Goal: Transaction & Acquisition: Purchase product/service

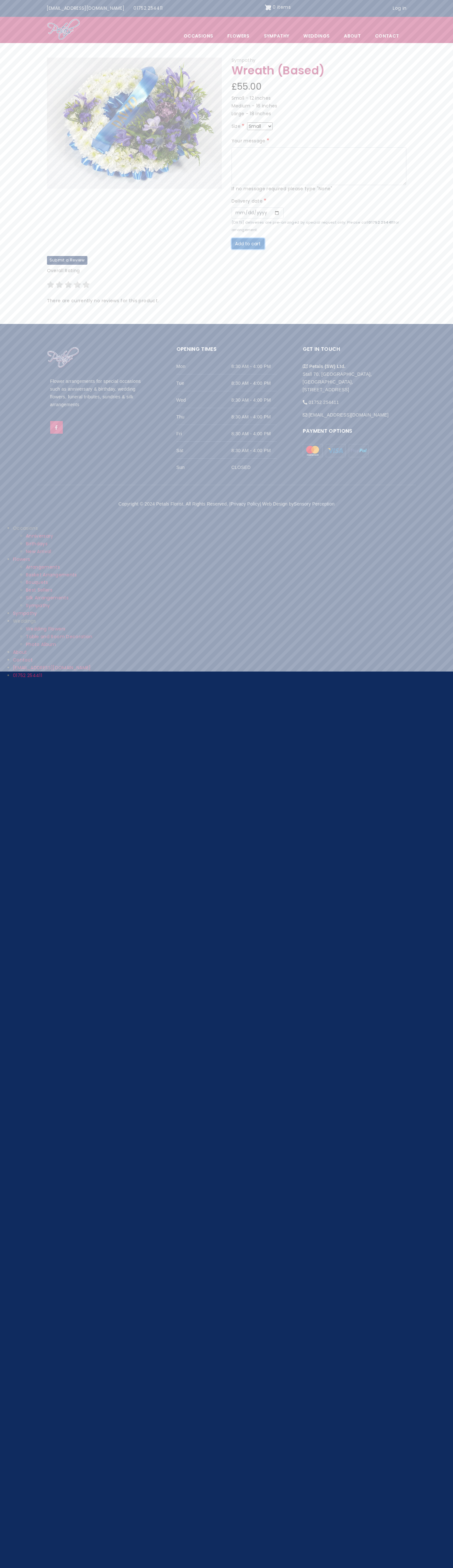
click at [246, 238] on button "Add to cart" at bounding box center [248, 244] width 33 height 11
click at [265, 7] on img "Site header" at bounding box center [268, 7] width 7 height 10
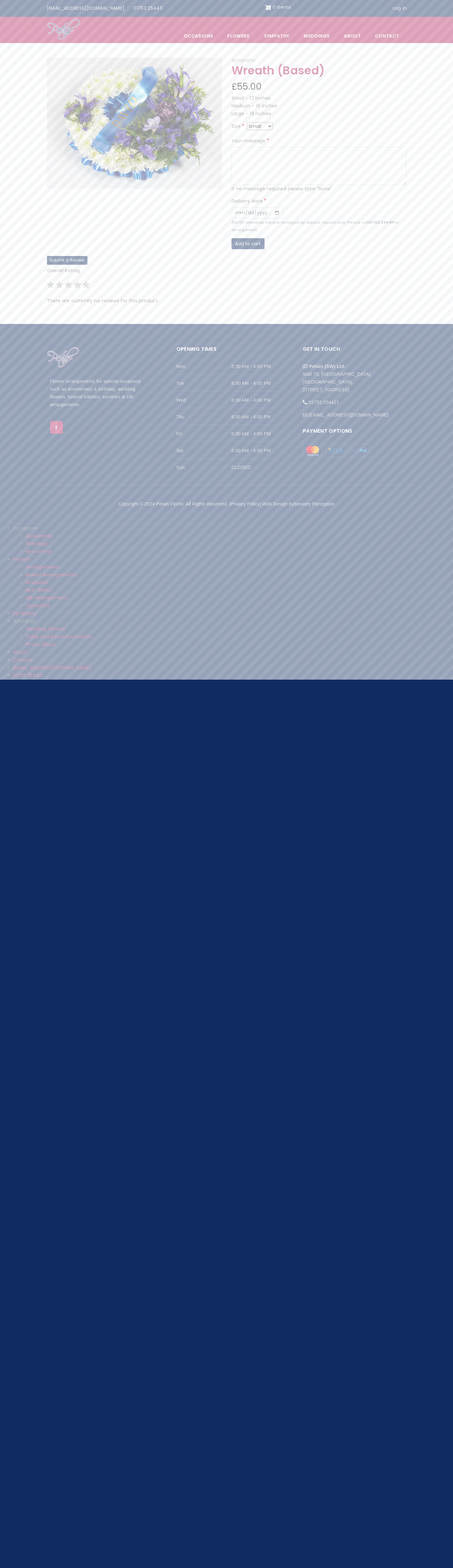
click at [265, 7] on img "Site header" at bounding box center [268, 7] width 7 height 10
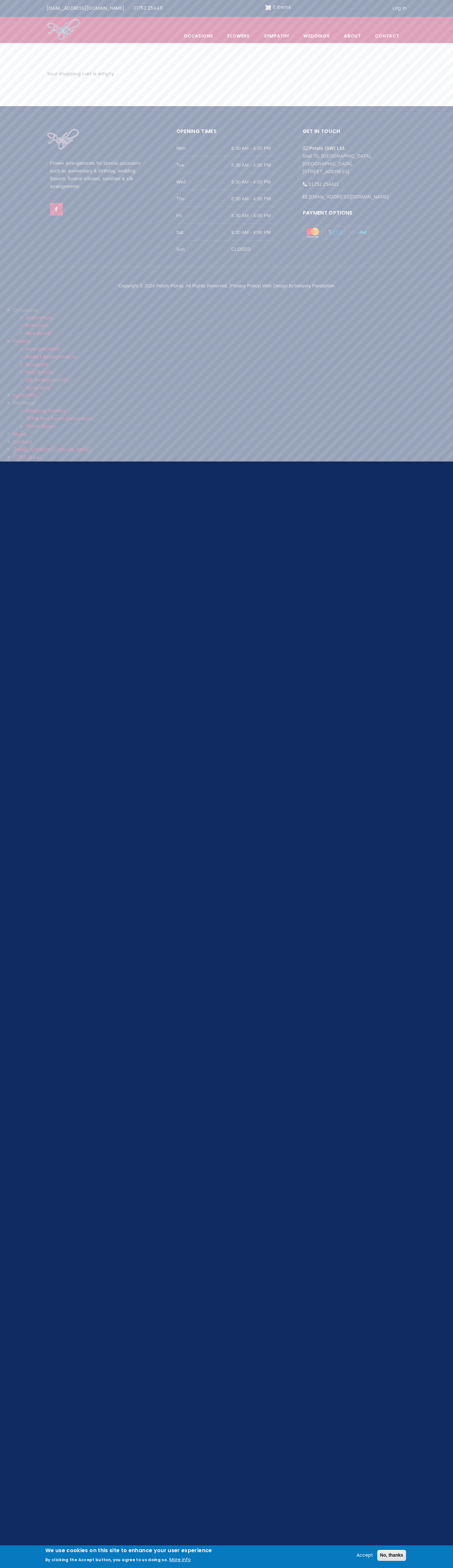
click at [335, 233] on img at bounding box center [335, 233] width 20 height 13
click at [391, 1555] on button "No, thanks" at bounding box center [391, 1555] width 29 height 11
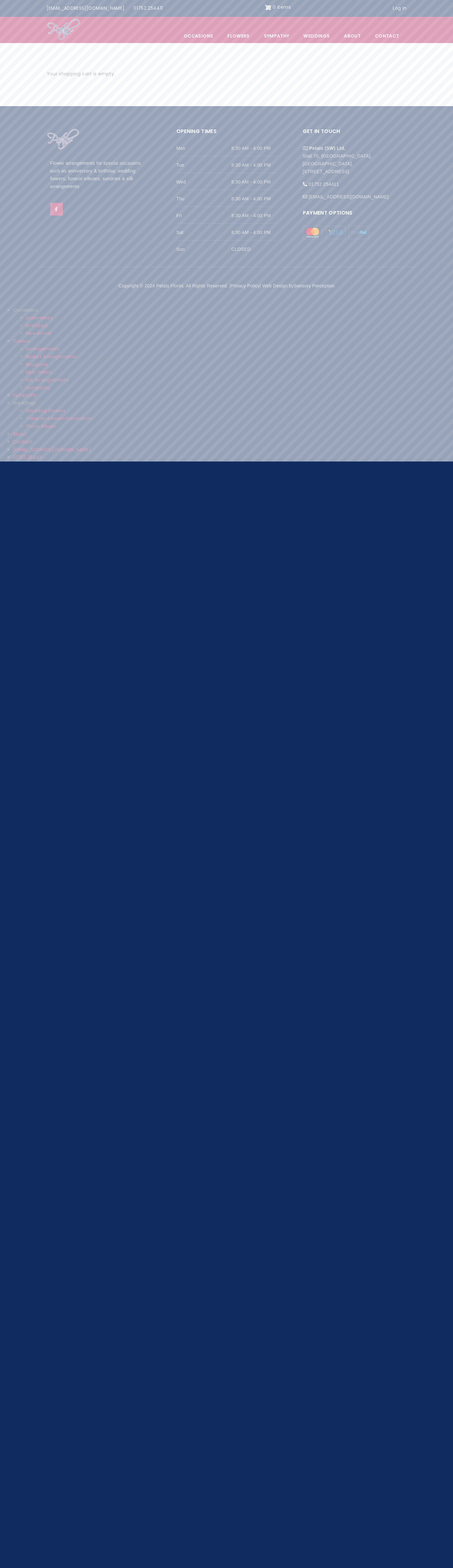
click at [70, 7] on link "[EMAIL_ADDRESS][DOMAIN_NAME]" at bounding box center [85, 9] width 87 height 12
click at [427, 466] on html "Skip to main content Top menu Info@petals-florist.co.uk 01752 254411 0 items Us…" at bounding box center [227, 233] width 453 height 466
click at [200, 466] on html "Skip to main content Top menu Info@petals-florist.co.uk 01752 254411 0 items Us…" at bounding box center [227, 233] width 453 height 466
click at [18, 466] on html "Skip to main content Top menu Info@petals-florist.co.uk 01752 254411 0 items Us…" at bounding box center [227, 233] width 453 height 466
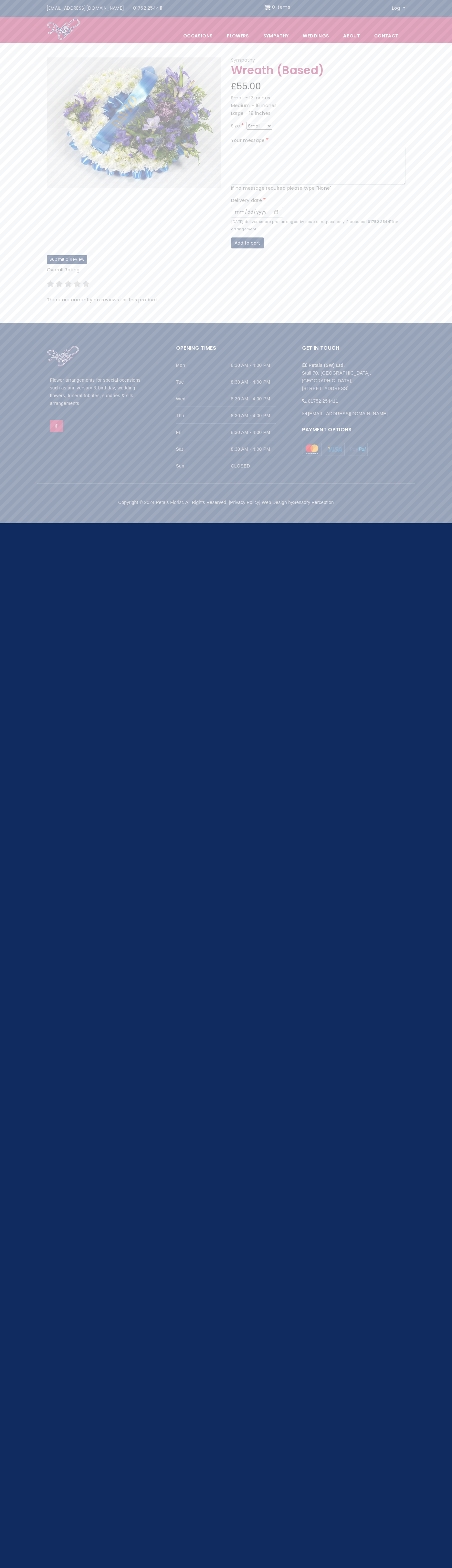
click at [264, 7] on img "Site header" at bounding box center [267, 7] width 7 height 10
